Goal: Task Accomplishment & Management: Complete application form

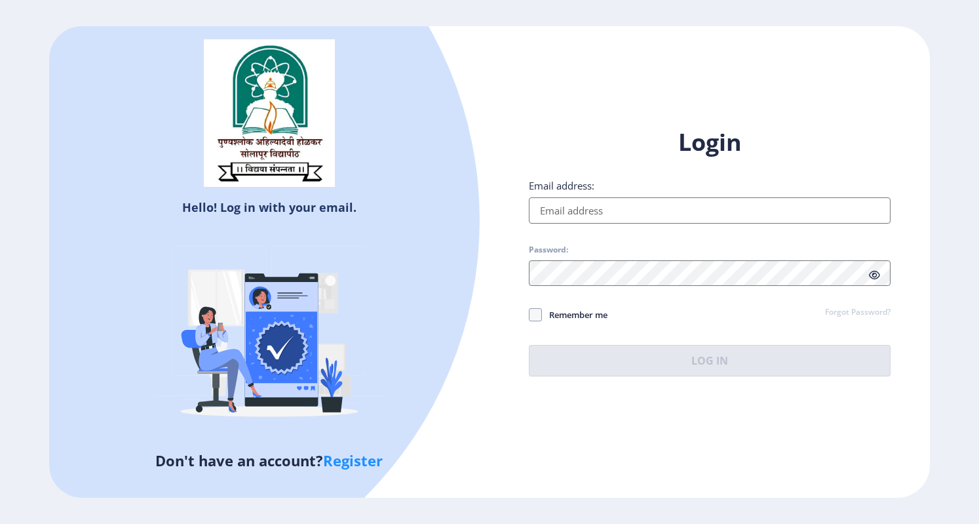
click at [623, 204] on input "Email address:" at bounding box center [710, 210] width 362 height 26
click at [602, 212] on input "Email address:" at bounding box center [710, 210] width 362 height 26
drag, startPoint x: 599, startPoint y: 208, endPoint x: 538, endPoint y: 251, distance: 74.7
click at [538, 251] on label "Password:" at bounding box center [548, 249] width 39 height 10
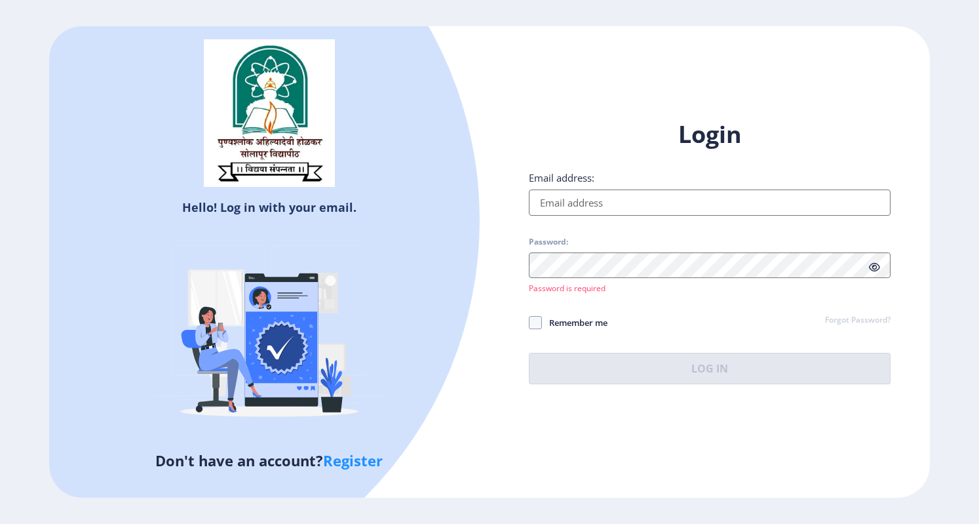
click at [560, 207] on input "Email address:" at bounding box center [710, 202] width 362 height 26
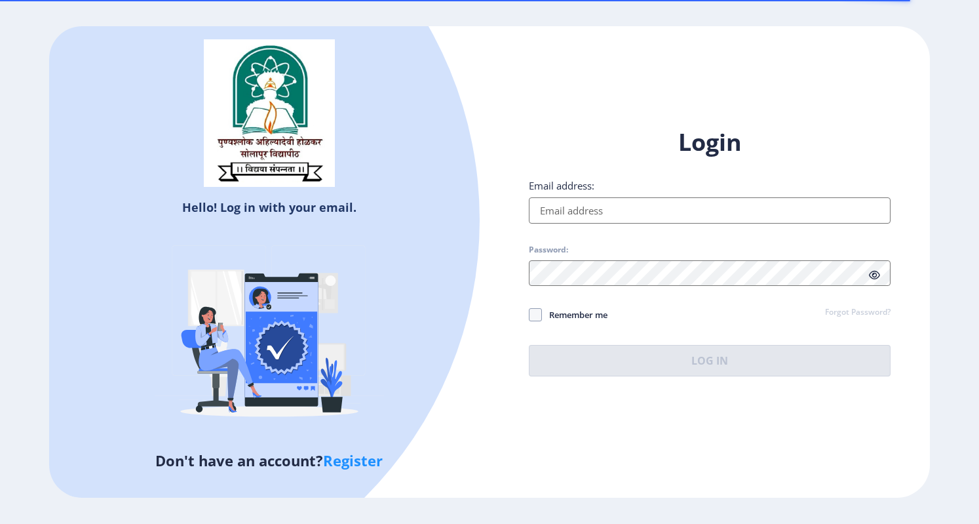
click at [583, 209] on input "Email address:" at bounding box center [710, 210] width 362 height 26
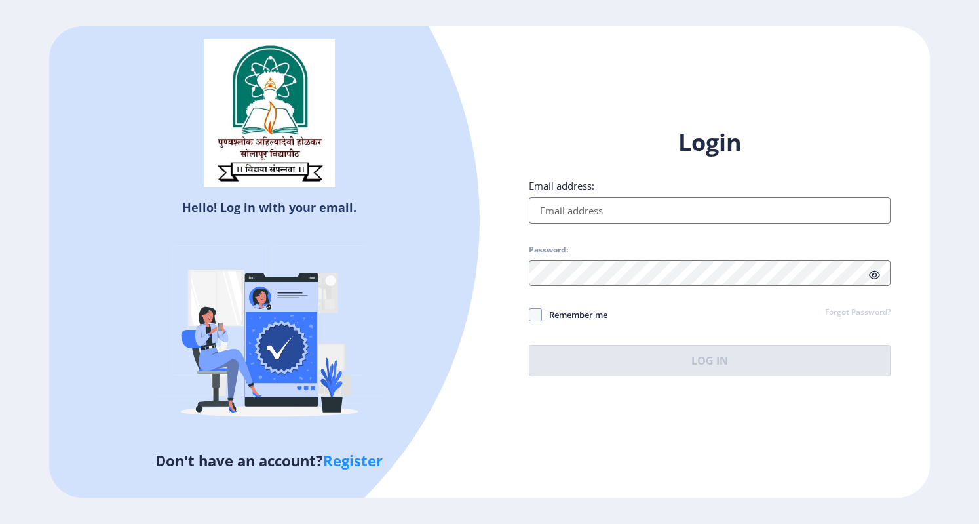
click at [600, 215] on input "Email address:" at bounding box center [710, 210] width 362 height 26
drag, startPoint x: 600, startPoint y: 215, endPoint x: 459, endPoint y: 244, distance: 143.9
click at [430, 263] on div at bounding box center [88, 219] width 783 height 783
